Goal: Information Seeking & Learning: Learn about a topic

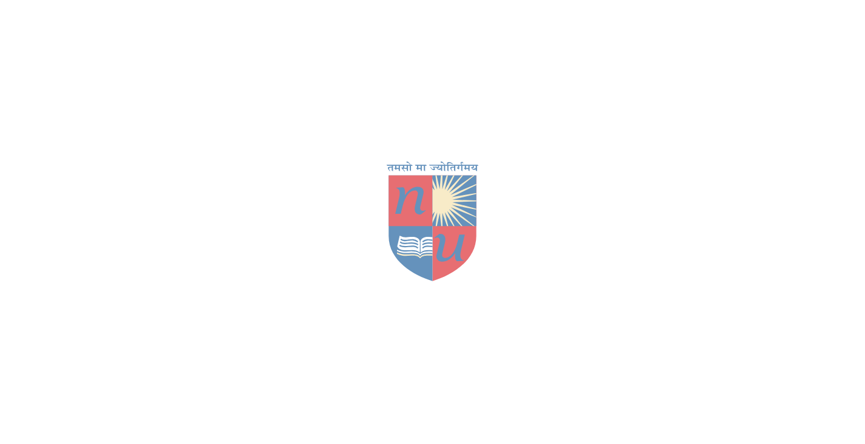
scroll to position [61, 0]
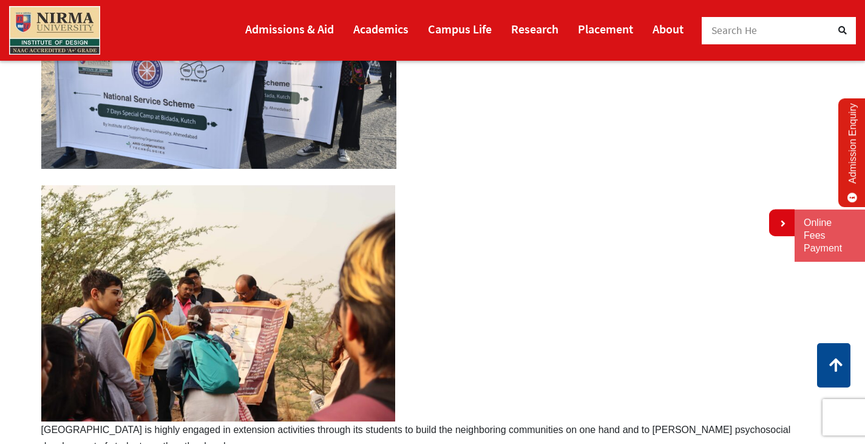
scroll to position [243, 0]
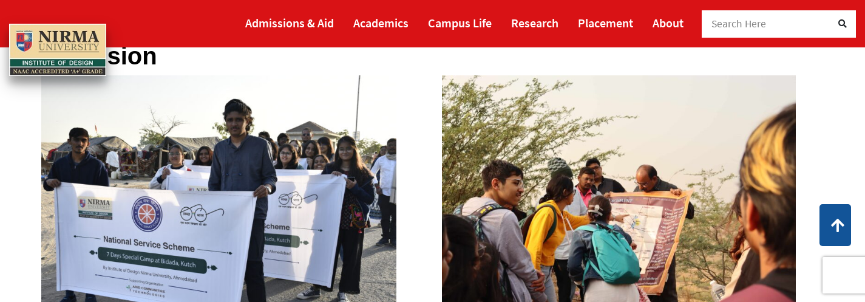
scroll to position [61, 0]
